Goal: Navigation & Orientation: Find specific page/section

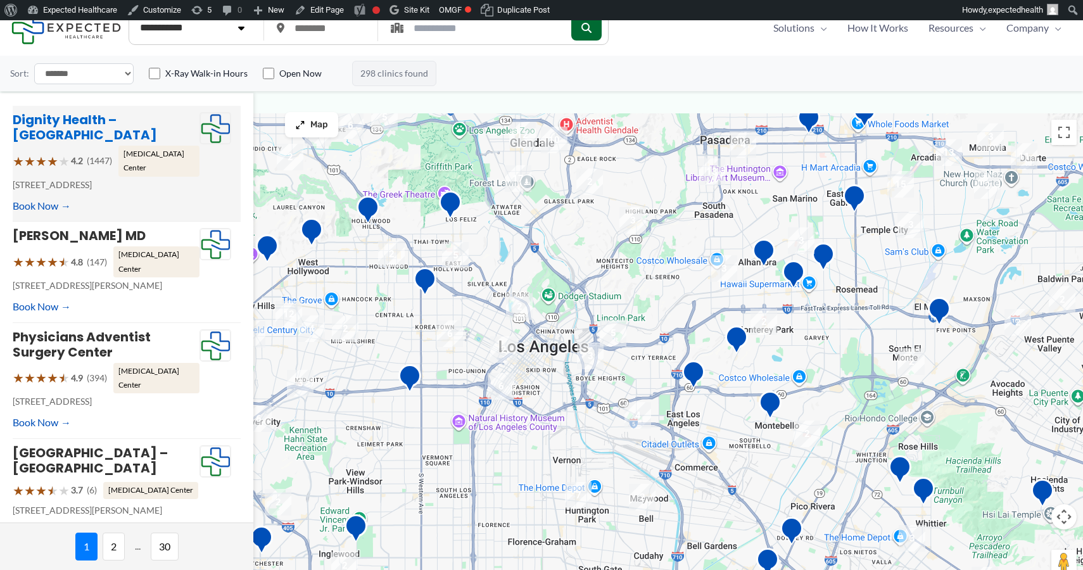
click at [62, 136] on link "Dignity Health – [GEOGRAPHIC_DATA]" at bounding box center [85, 127] width 144 height 33
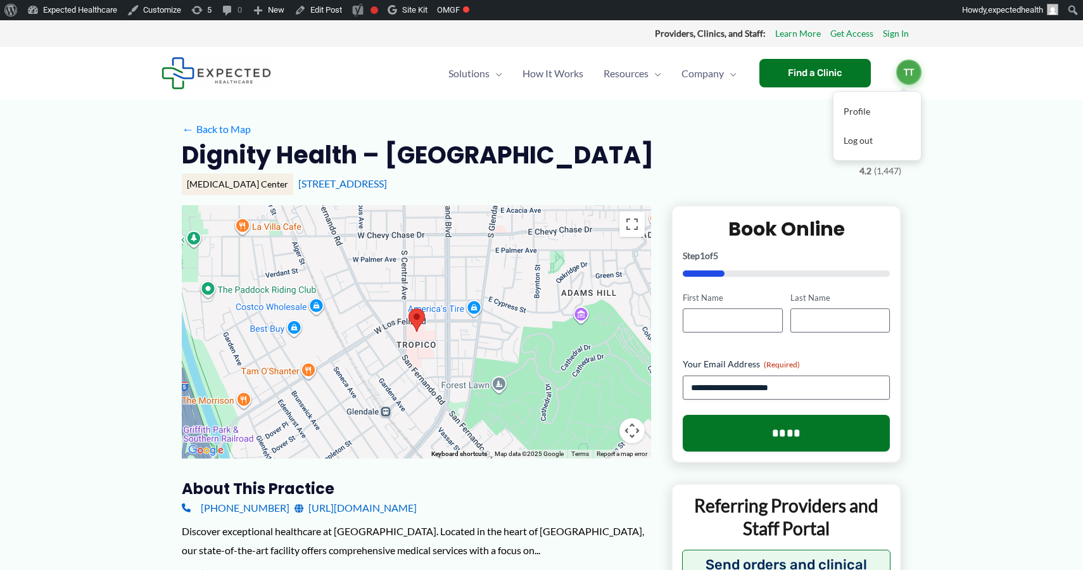
click at [910, 79] on span "TT" at bounding box center [908, 72] width 25 height 25
click at [865, 143] on link "Log out" at bounding box center [876, 140] width 87 height 29
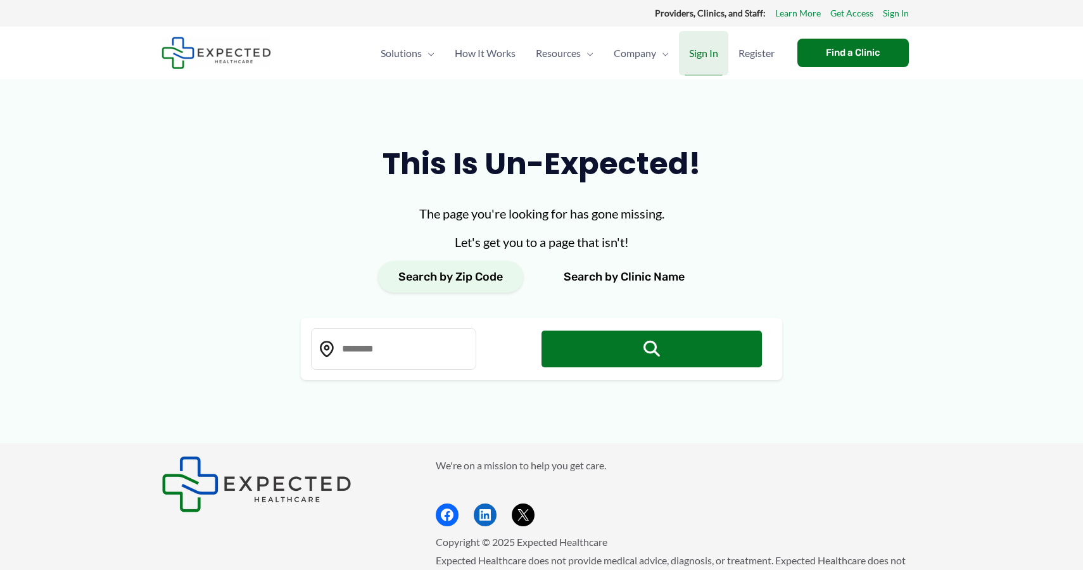
click at [704, 41] on span "Sign In" at bounding box center [703, 53] width 29 height 44
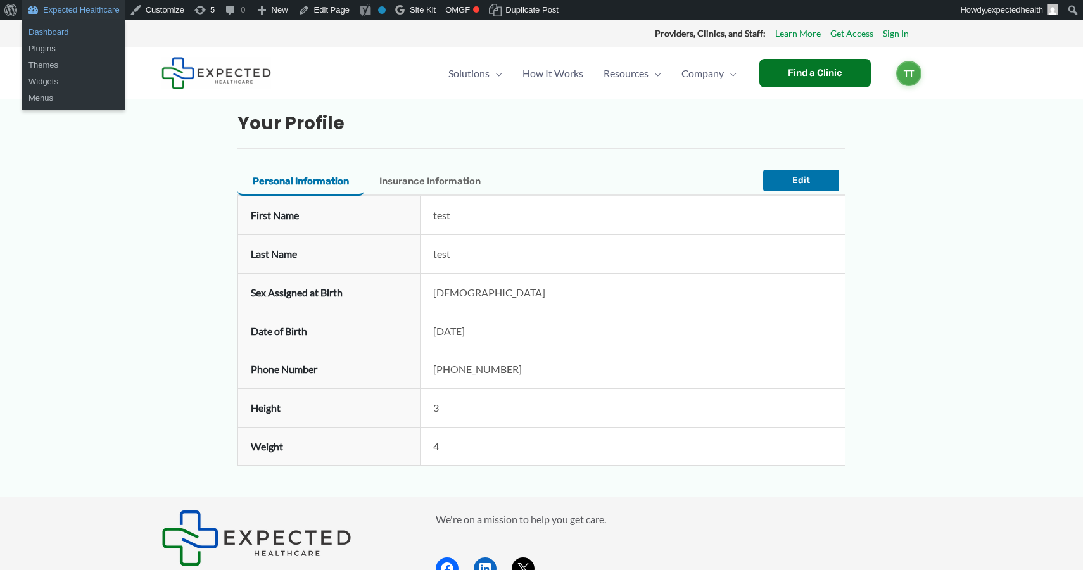
click at [89, 26] on link "Dashboard" at bounding box center [73, 32] width 103 height 16
